Goal: Task Accomplishment & Management: Manage account settings

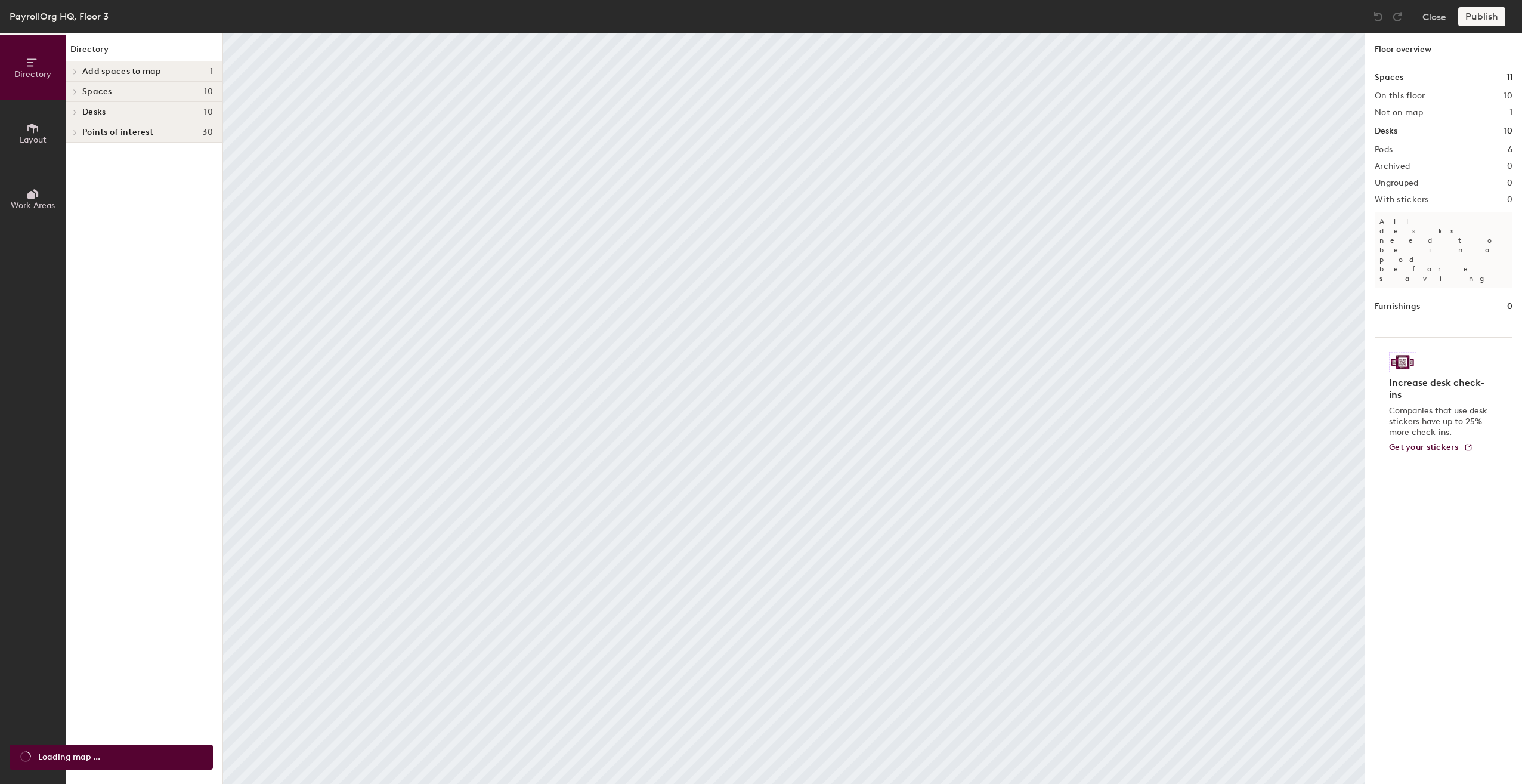
click at [37, 132] on icon at bounding box center [32, 128] width 13 height 13
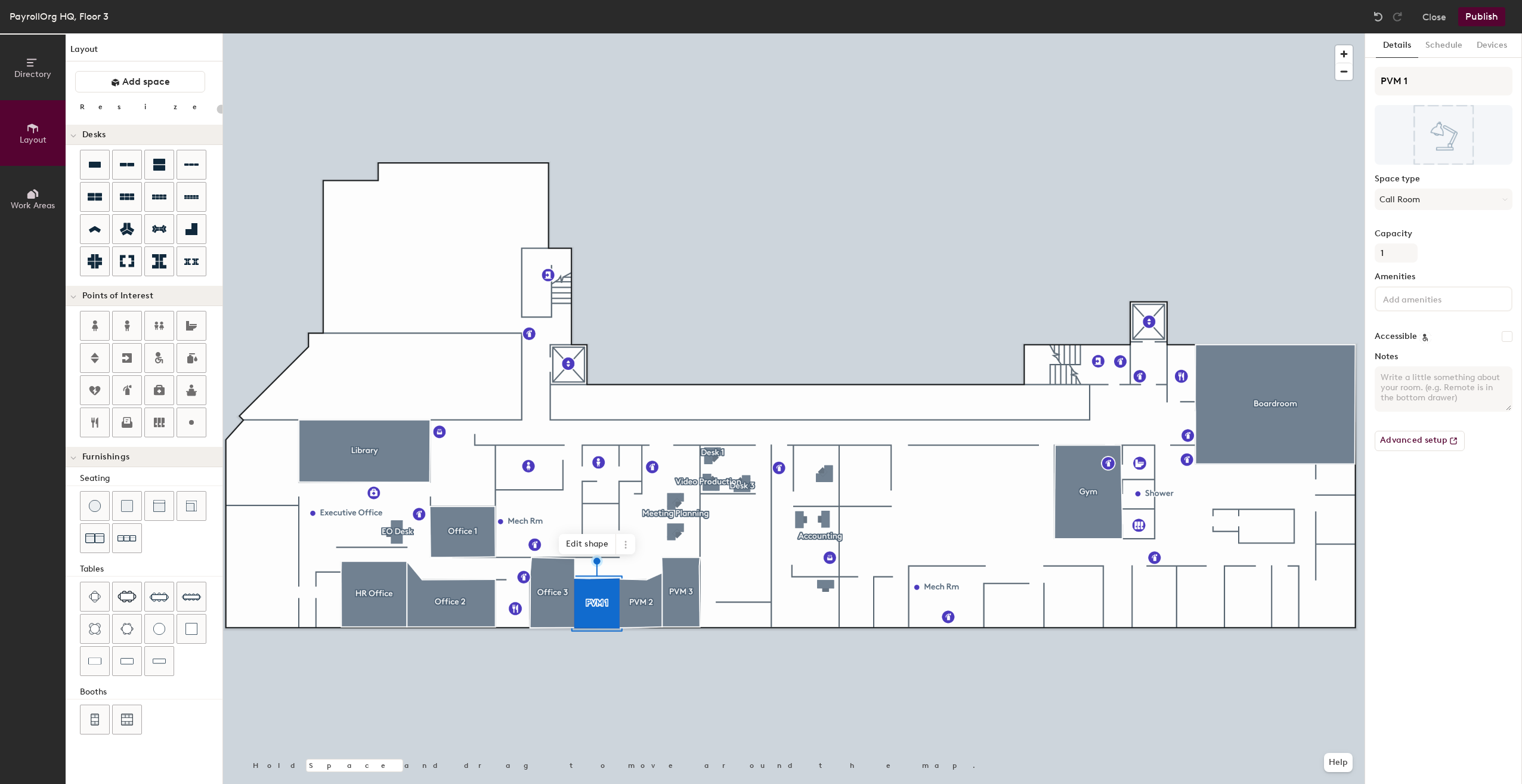
type input "20"
click at [628, 546] on icon at bounding box center [625, 544] width 10 height 10
click at [644, 613] on span "Delete" at bounding box center [668, 612] width 106 height 21
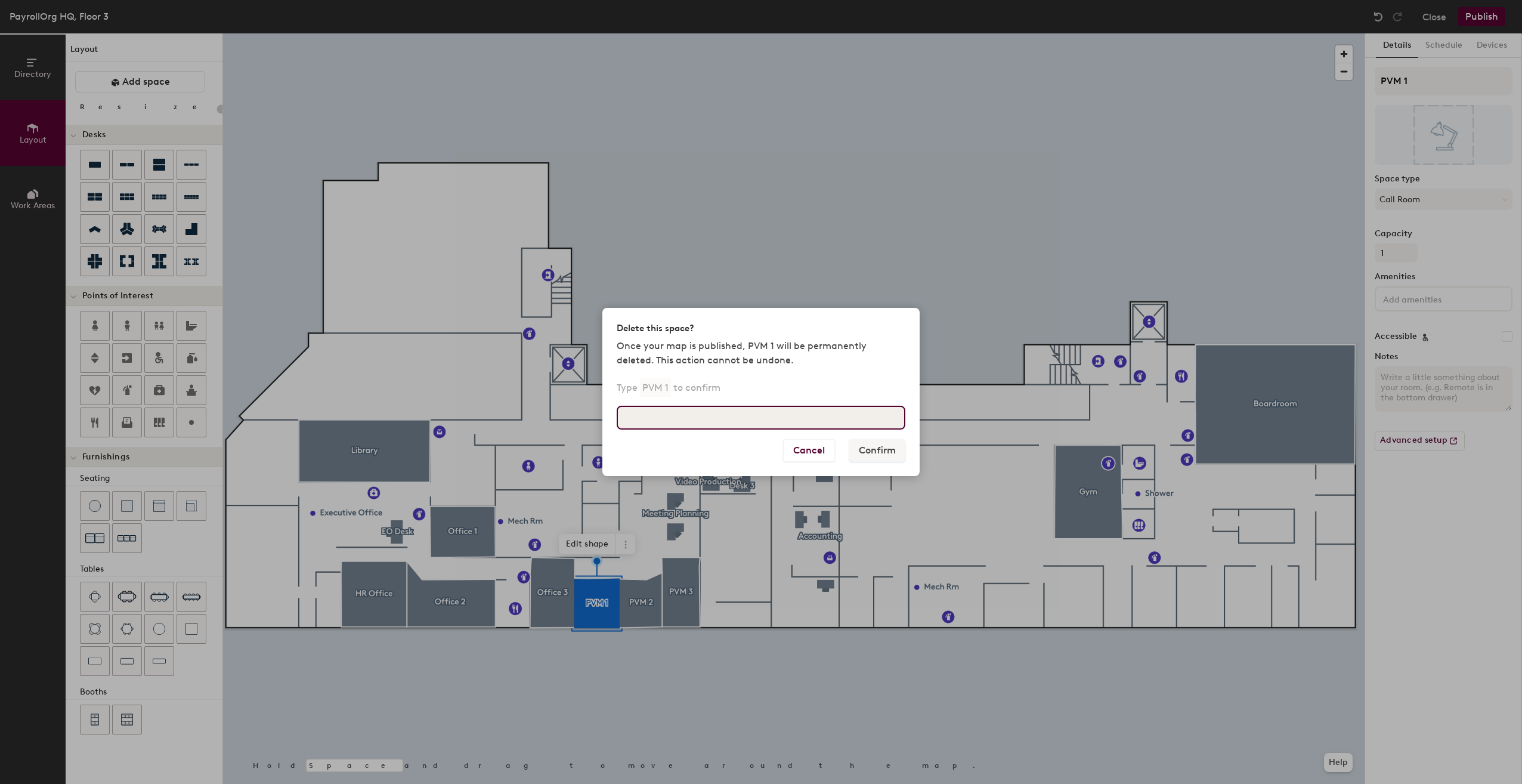
click at [678, 422] on input at bounding box center [761, 417] width 289 height 24
type input "PVM1"
click at [1022, 270] on div "Delete this space? Once your map is published, PVM 1 will be permanently delete…" at bounding box center [761, 392] width 1522 height 784
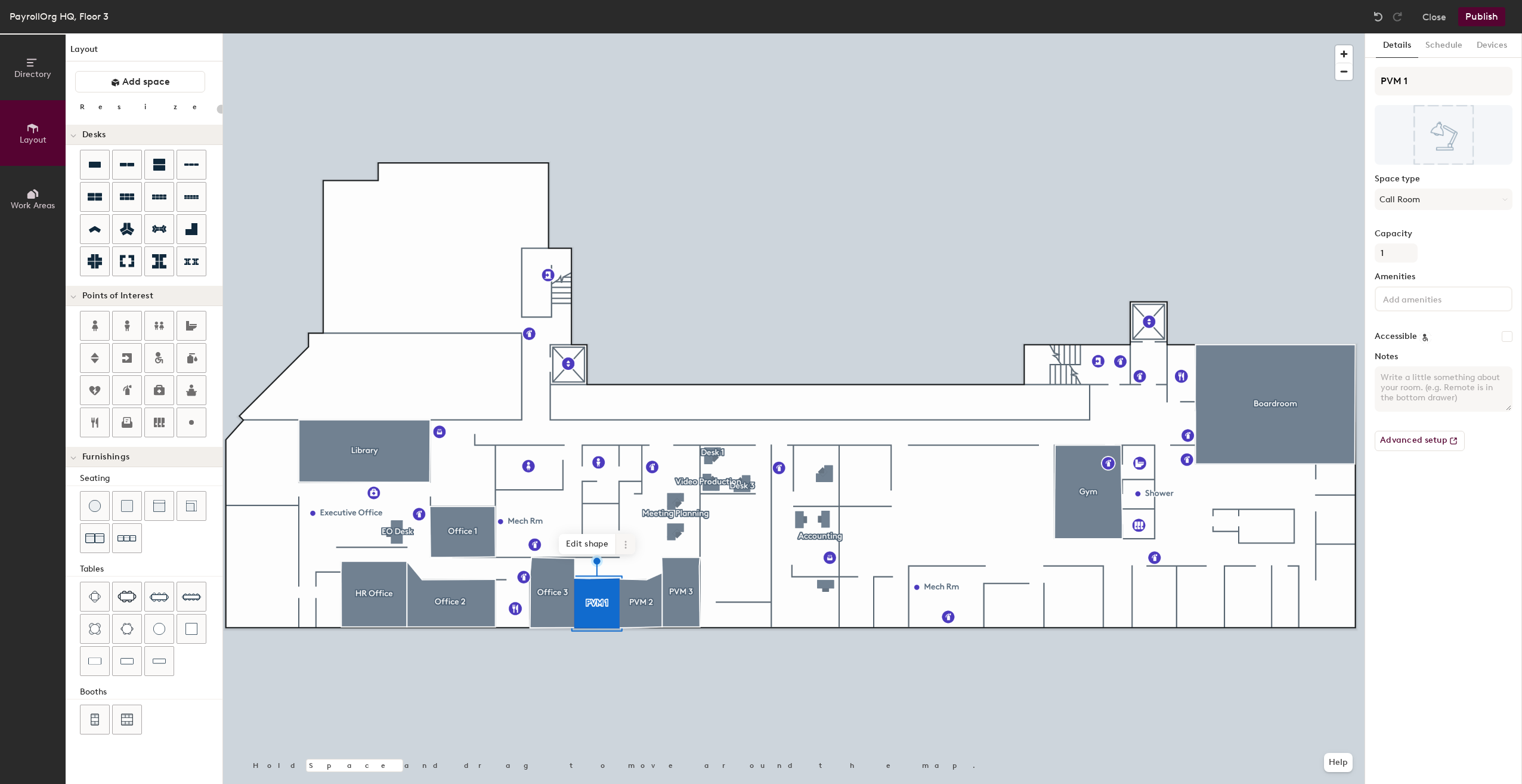
click at [630, 547] on icon at bounding box center [625, 544] width 10 height 10
click at [637, 575] on span "Remove from map" at bounding box center [668, 571] width 106 height 21
click at [668, 536] on icon at bounding box center [669, 537] width 10 height 10
click at [683, 567] on span "Remove from map" at bounding box center [712, 565] width 106 height 21
click at [706, 528] on span at bounding box center [709, 522] width 19 height 21
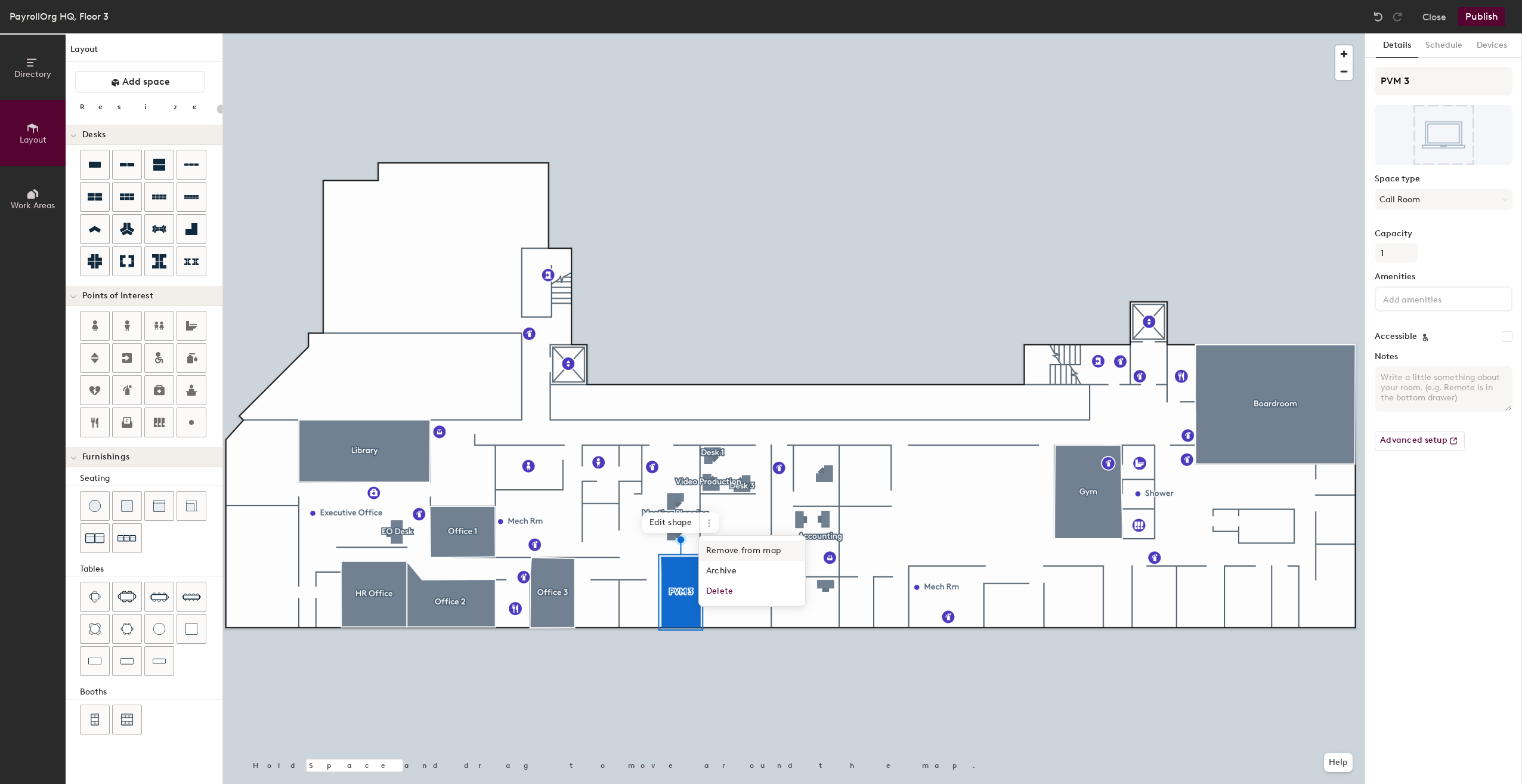
click at [718, 549] on span "Remove from map" at bounding box center [752, 550] width 106 height 21
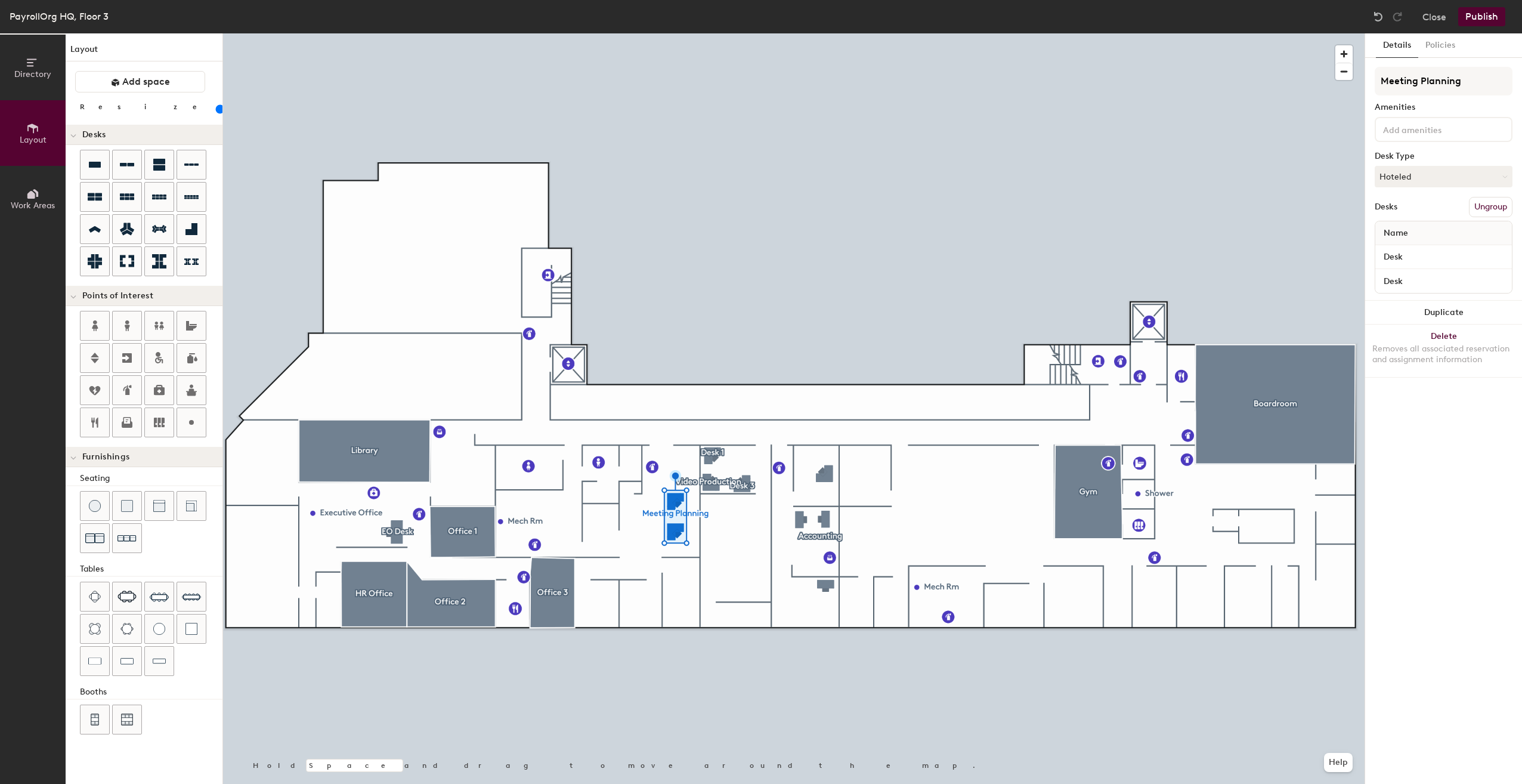
click at [653, 33] on div at bounding box center [793, 33] width 1142 height 0
click at [1450, 392] on button "Delete Removes all associated reservation and assignment information" at bounding box center [1443, 407] width 156 height 53
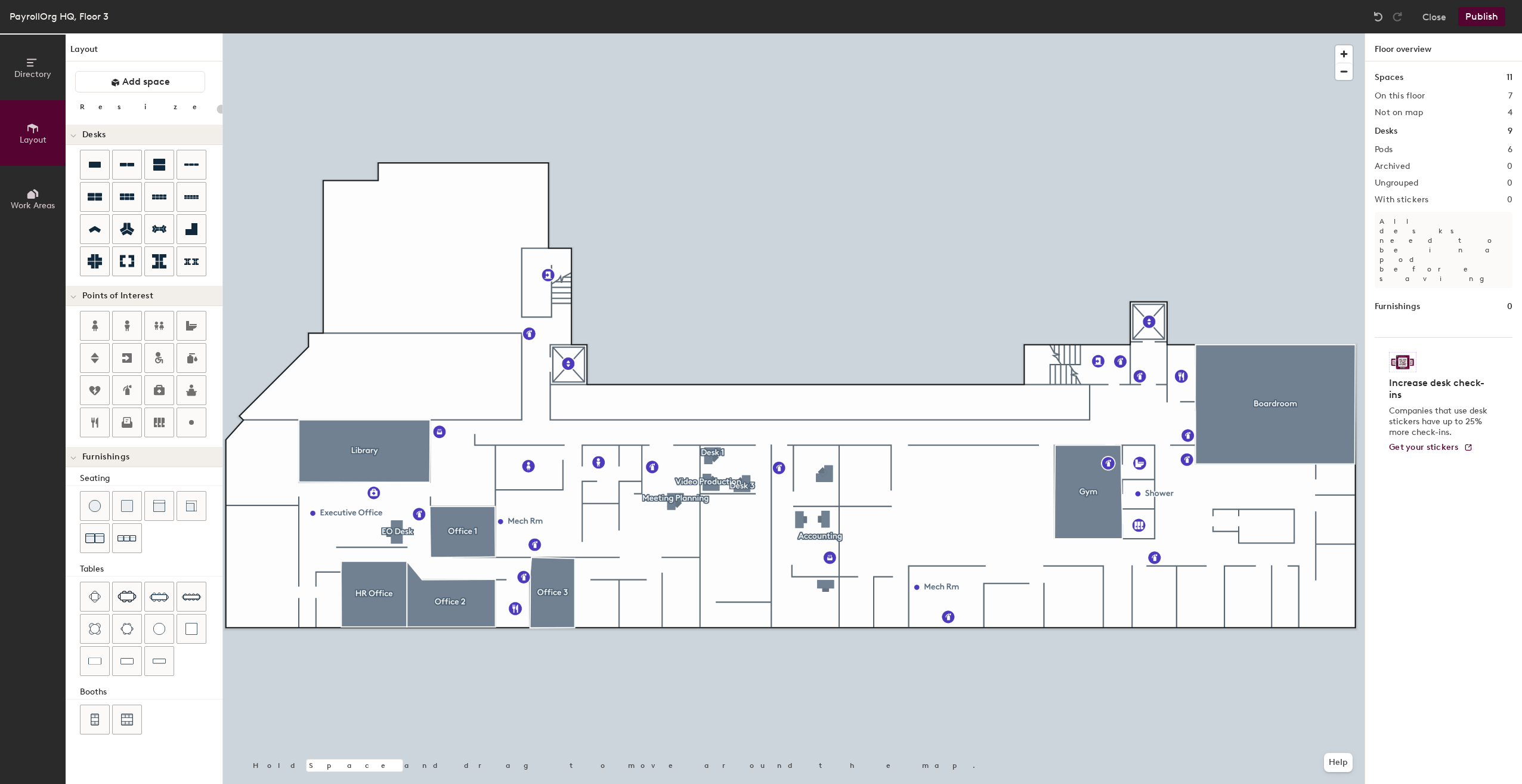
click at [678, 33] on div at bounding box center [793, 33] width 1142 height 0
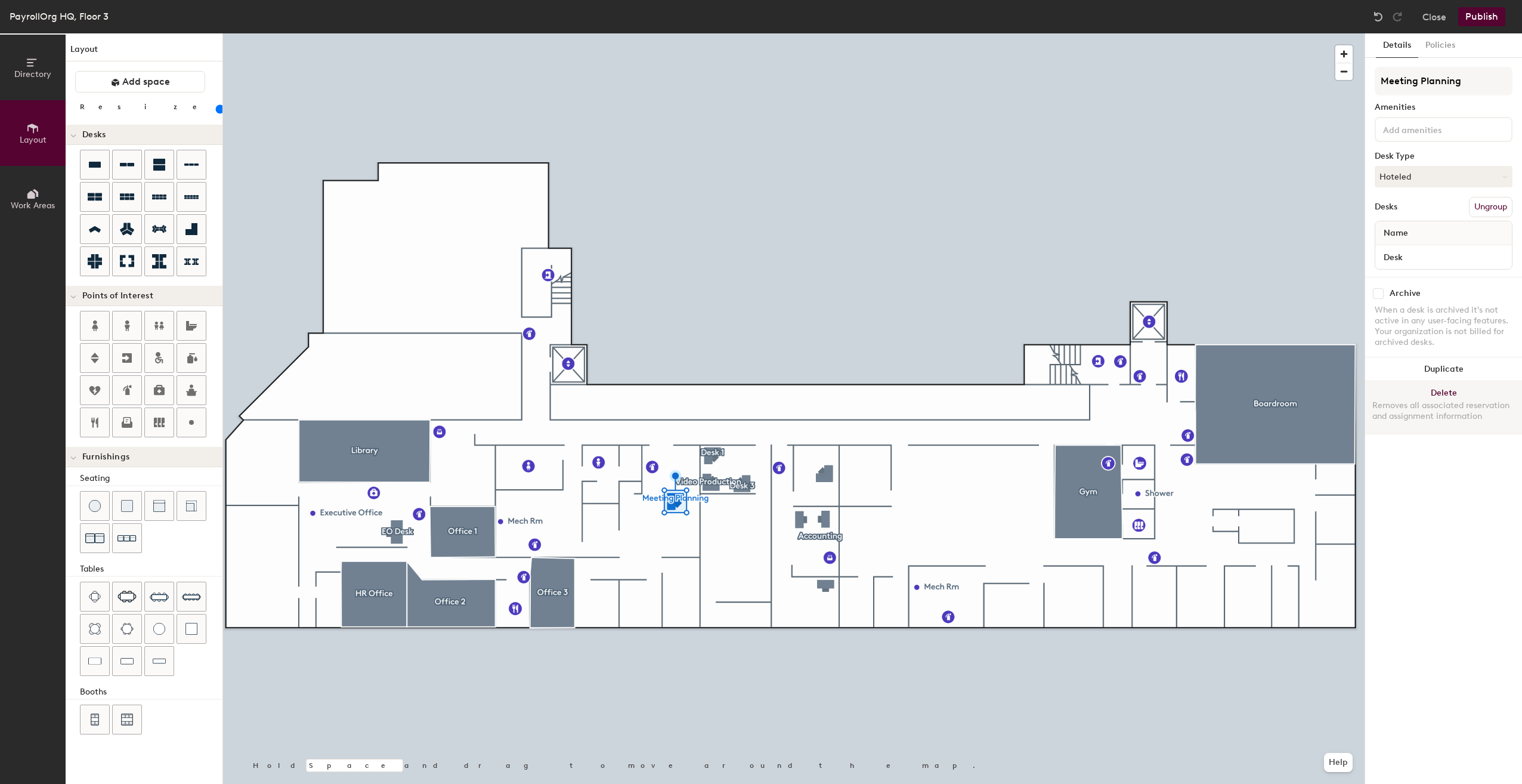
click at [1442, 392] on button "Delete Removes all associated reservation and assignment information" at bounding box center [1443, 407] width 156 height 53
click at [1444, 393] on button "Delete Removes all associated reservation and assignment information" at bounding box center [1443, 407] width 156 height 53
click at [1442, 392] on button "Delete Removes all associated reservation and assignment information" at bounding box center [1443, 407] width 156 height 53
click at [1439, 391] on button "Delete Removes all associated reservation and assignment information" at bounding box center [1443, 407] width 156 height 53
click at [1450, 392] on button "Delete Removes all associated reservation and assignment information" at bounding box center [1443, 407] width 156 height 53
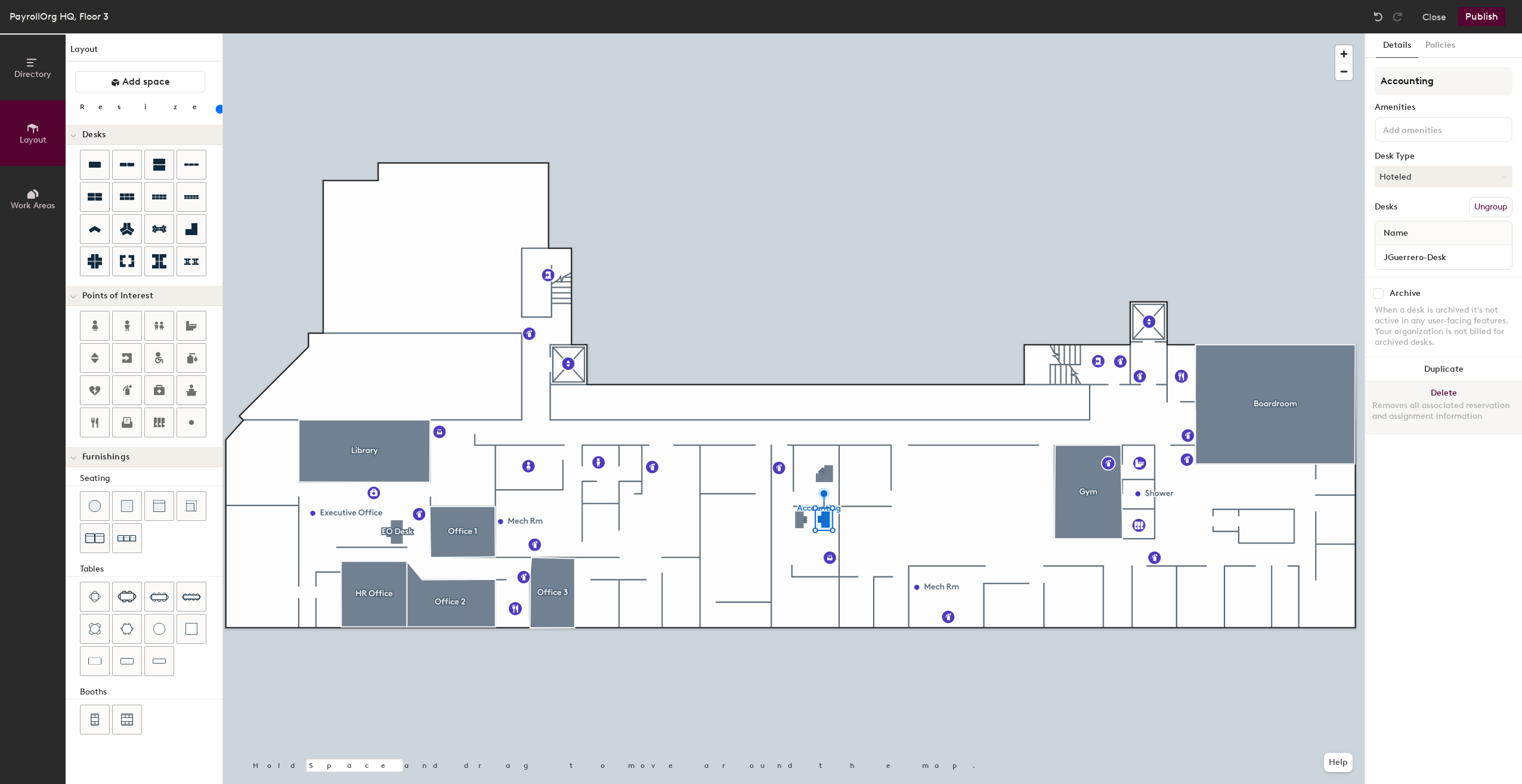
click at [1447, 392] on button "Delete Removes all associated reservation and assignment information" at bounding box center [1443, 407] width 156 height 53
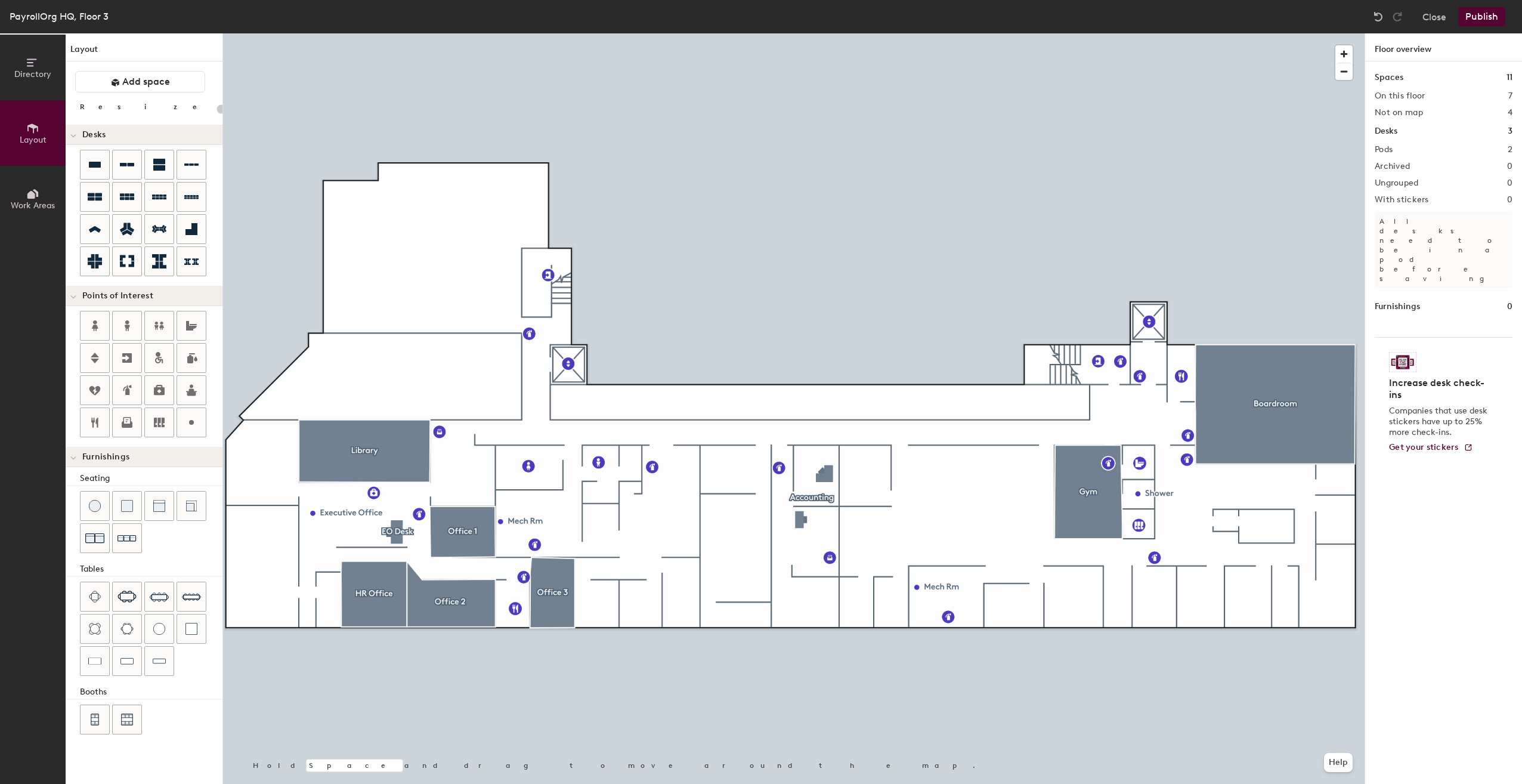
click at [798, 33] on div at bounding box center [793, 33] width 1142 height 0
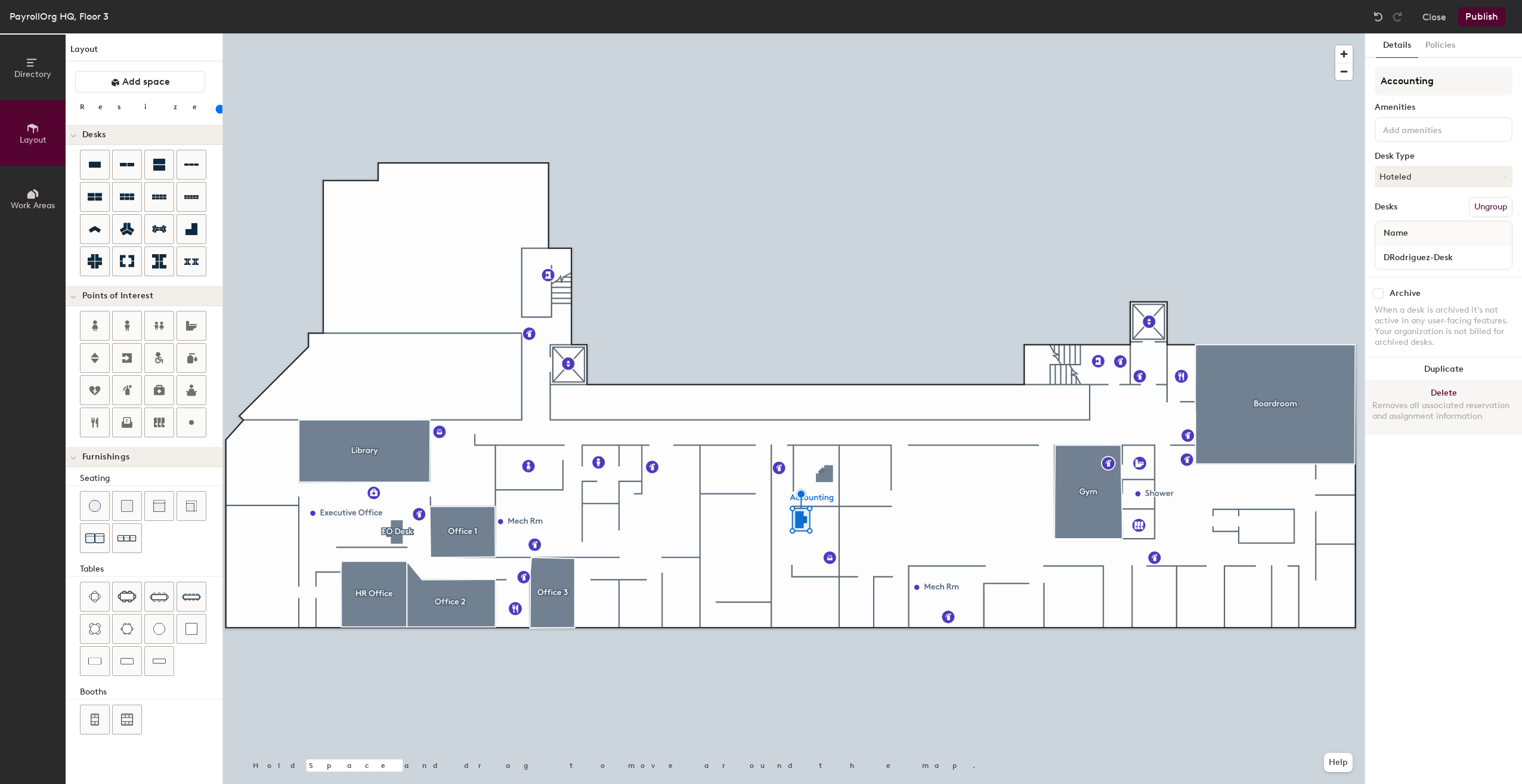
click at [1452, 392] on button "Delete Removes all associated reservation and assignment information" at bounding box center [1443, 407] width 156 height 53
click at [1445, 391] on button "Delete Removes all associated reservation and assignment information" at bounding box center [1443, 407] width 156 height 53
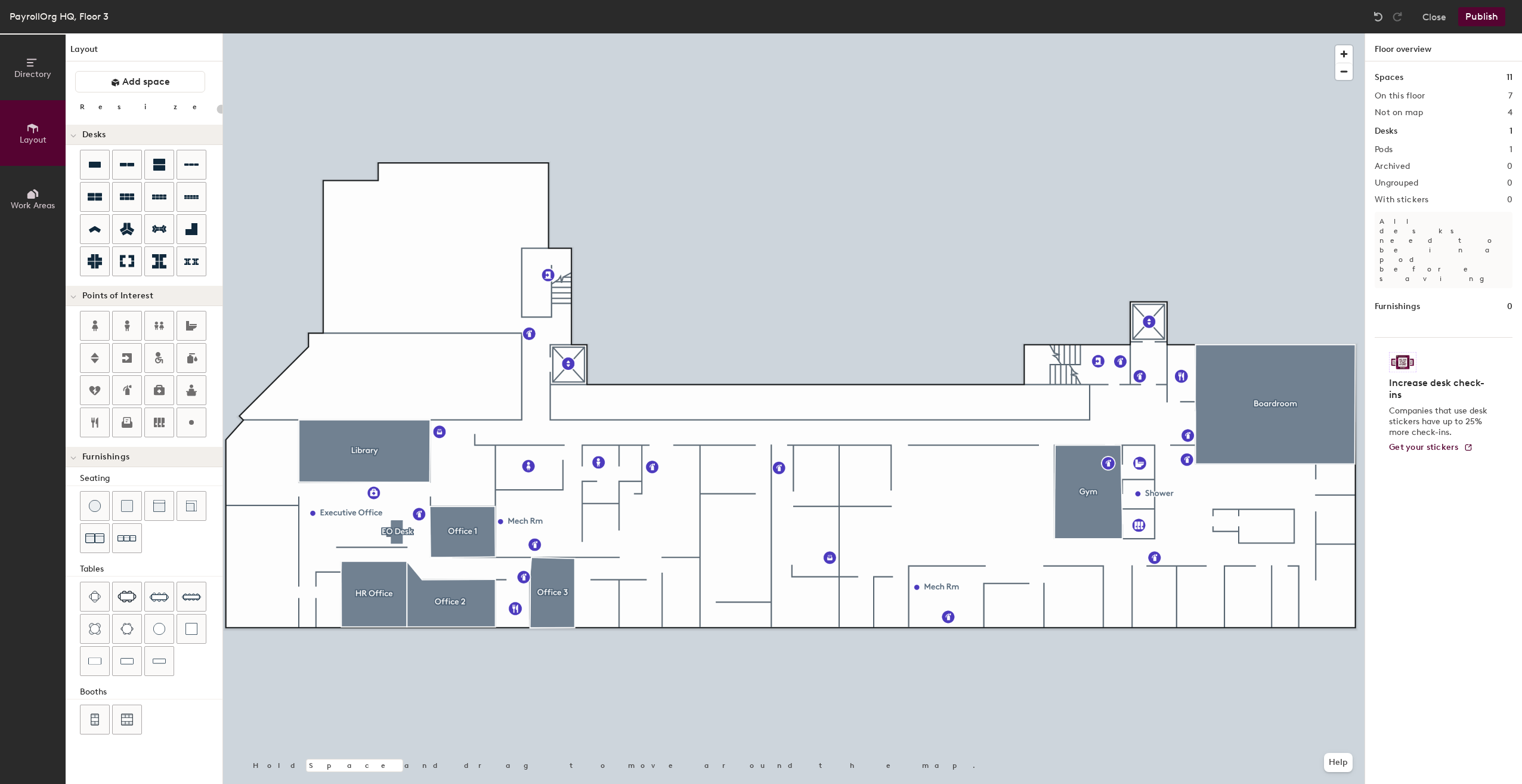
click at [1481, 24] on button "Publish" at bounding box center [1482, 16] width 47 height 19
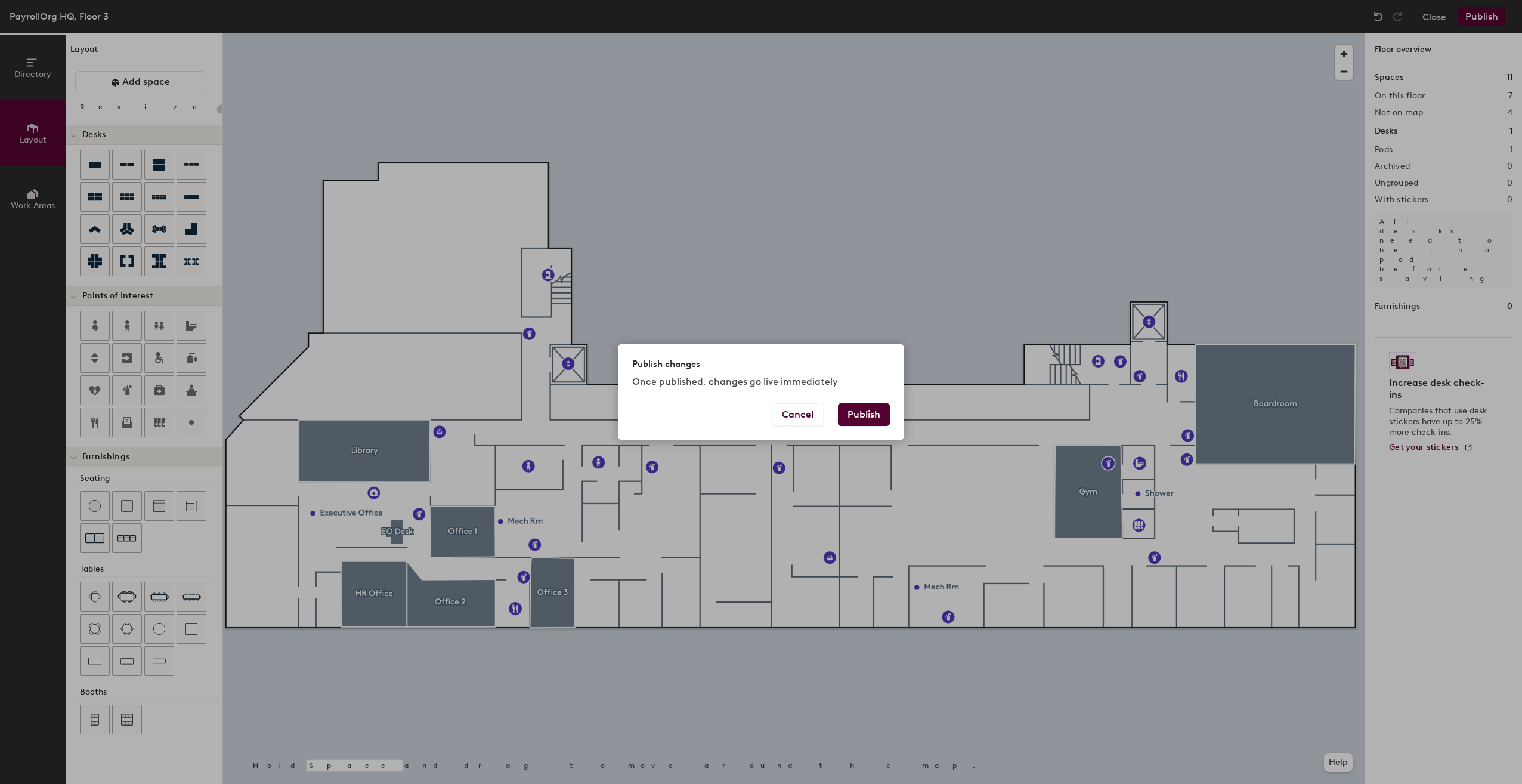
click at [858, 415] on button "Publish" at bounding box center [864, 414] width 52 height 22
type input "20"
